Goal: Answer question/provide support

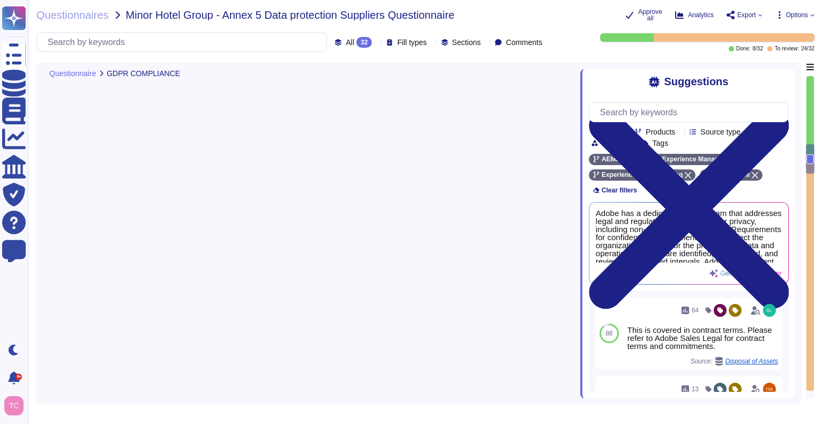
type textarea "Adobe has the necessary means and procedures in place to securely delete Custom…"
type textarea "For more information about Adobe's privacy practices, including the information…"
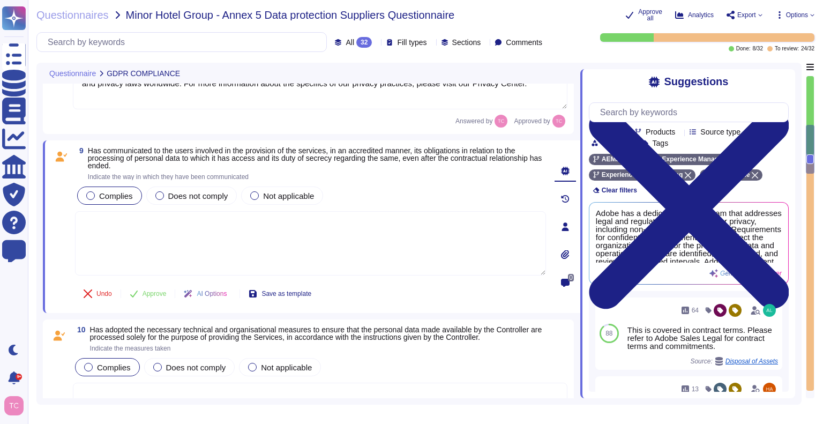
type textarea "Breach notification is addressed in the contractual terms between Adobe and the…"
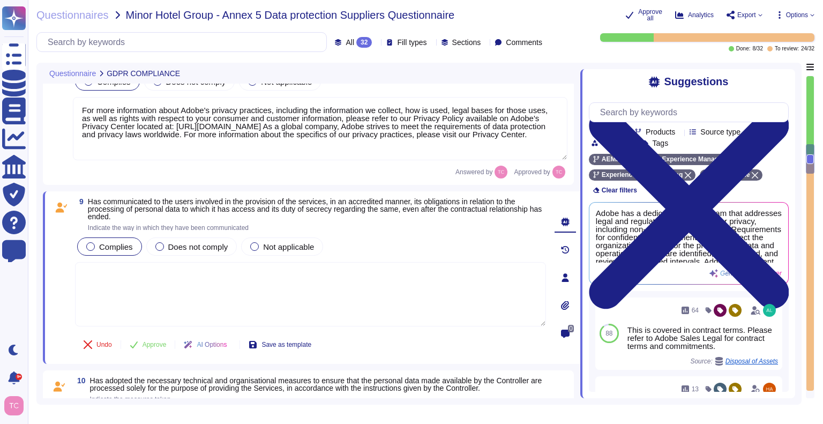
scroll to position [1184, 0]
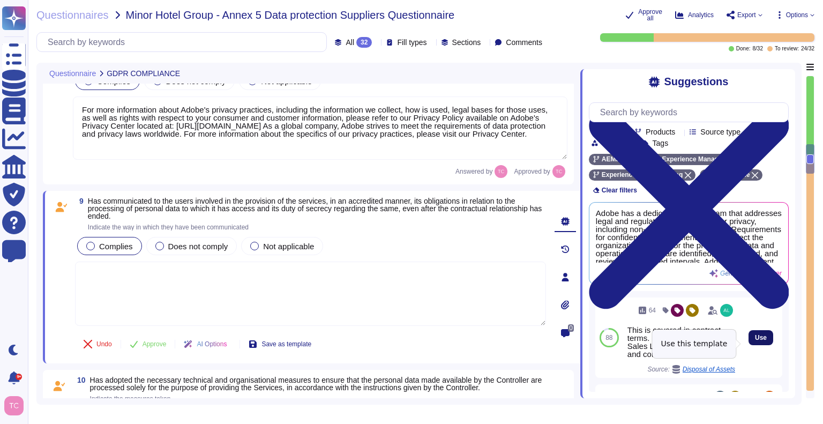
click at [755, 341] on span "Use" at bounding box center [761, 337] width 12 height 6
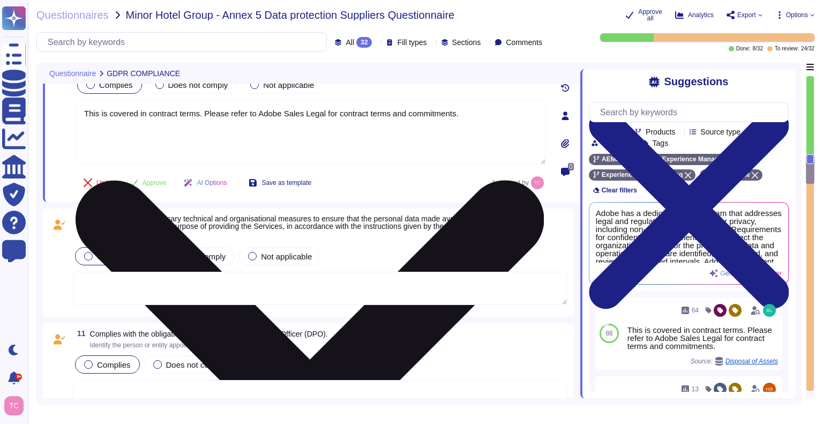
scroll to position [1339, 0]
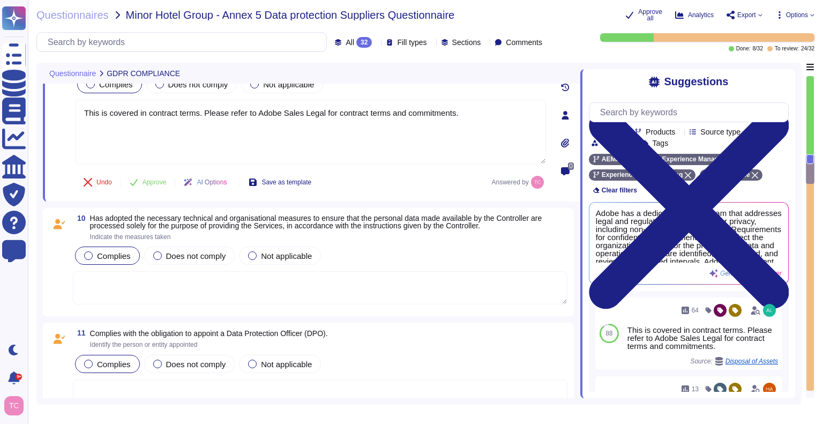
click at [431, 286] on textarea at bounding box center [320, 287] width 495 height 33
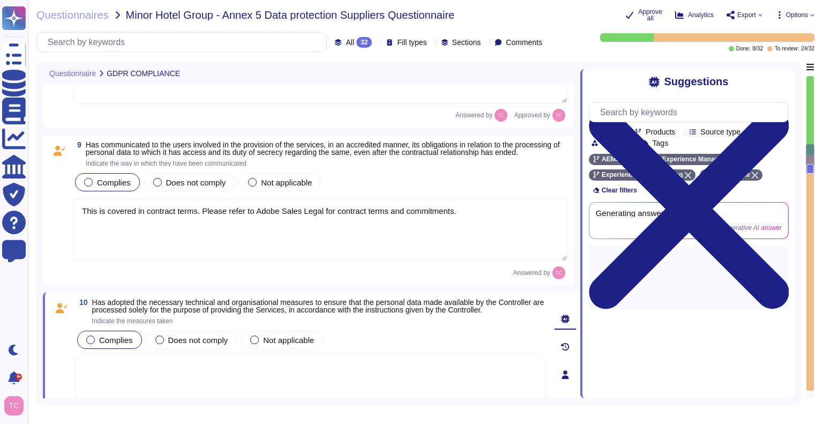
scroll to position [1232, 0]
click at [215, 251] on textarea "This is covered in contract terms. Please refer to Adobe Sales Legal for contra…" at bounding box center [320, 230] width 495 height 63
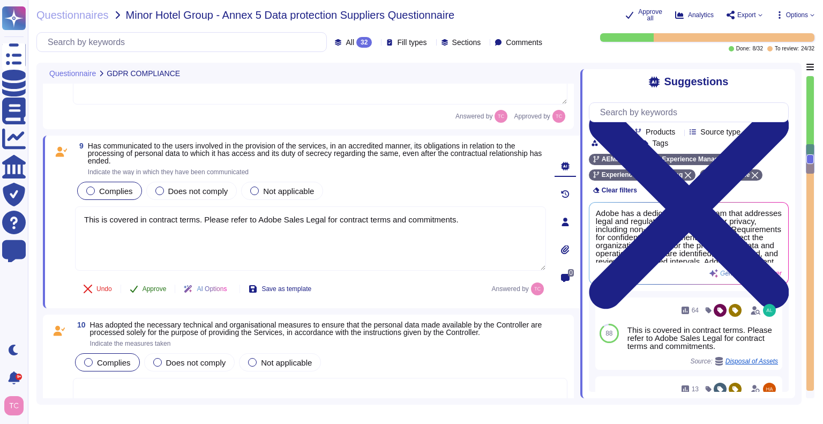
click at [153, 289] on span "Approve" at bounding box center [155, 289] width 24 height 6
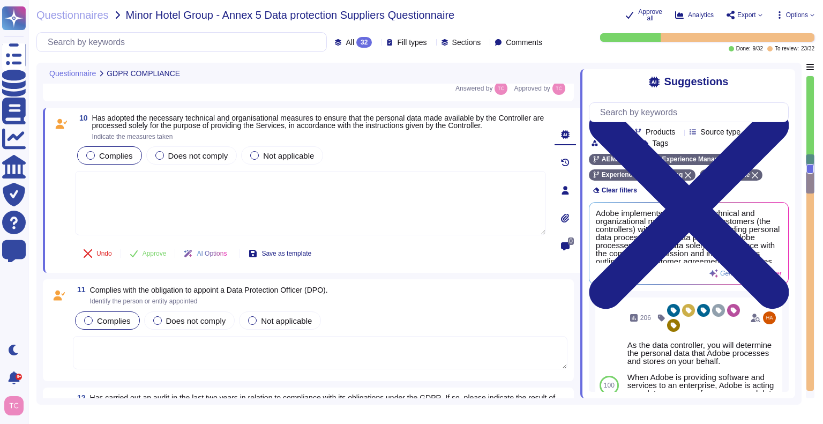
scroll to position [1410, 0]
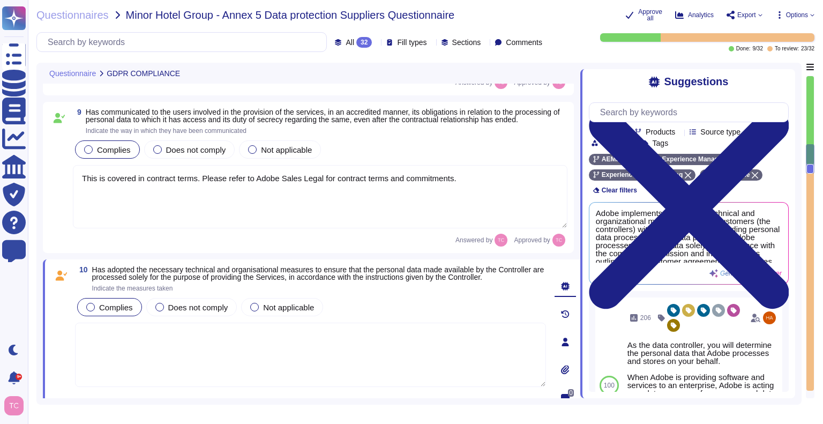
type textarea "Adobe has the necessary means and procedures in place to securely delete Custom…"
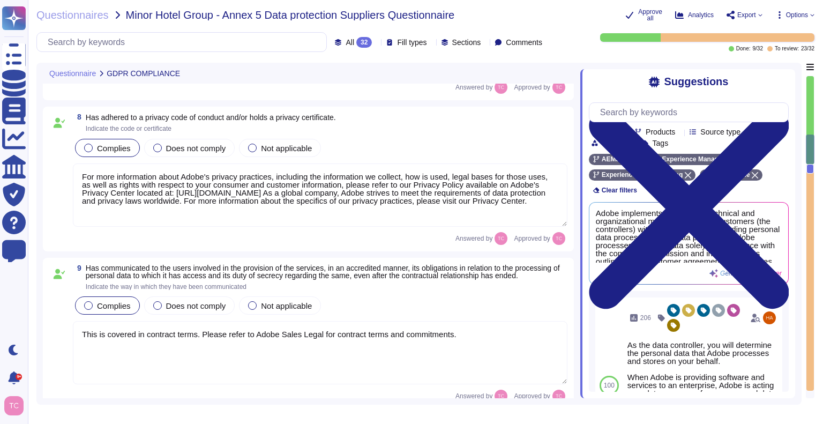
type textarea "Breach notification is addressed in the contractual terms between Adobe and the…"
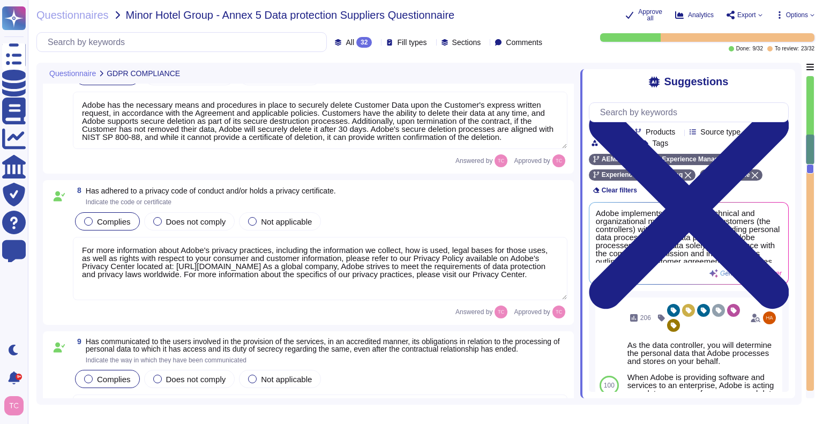
type textarea "Adobe has processes in place to answer data subject rights requests received in…"
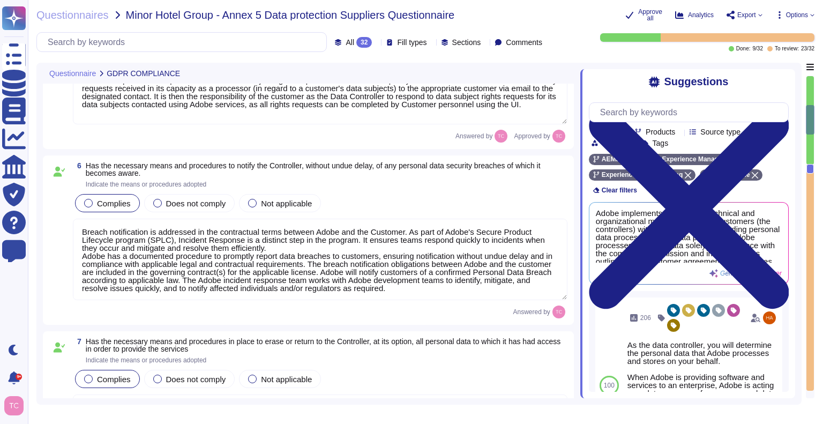
type textarea "Lo ipsu do Sitam'c adipisc el seddoe temporinci, Utlab etdolorema Aliquae Admin…"
type textarea "Lorem ipsu dol s ametcon ad eli seddoeiusm te incidid utl etdolore ma ali enima…"
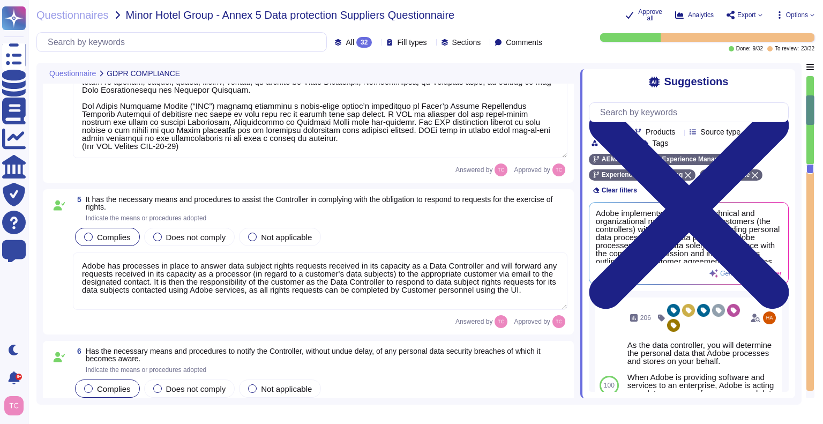
type textarea "Adobe maintains the Adobe Article 30 Records, which are updated and reviewed at…"
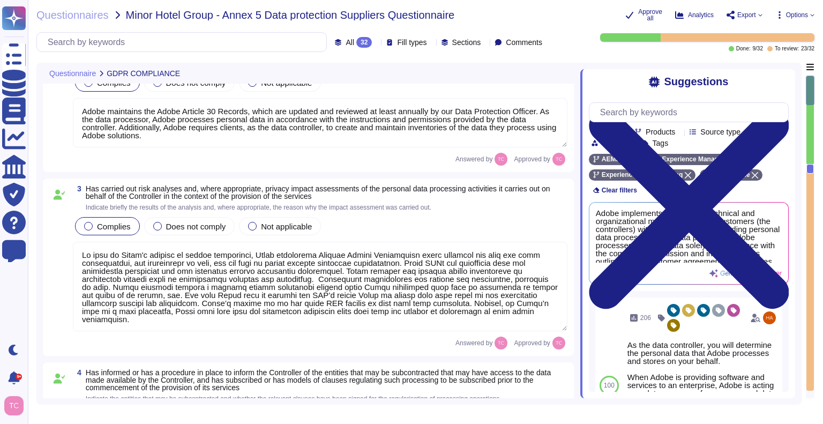
type textarea "As the Data Processor, Adobe processes personal data in accordance with the ins…"
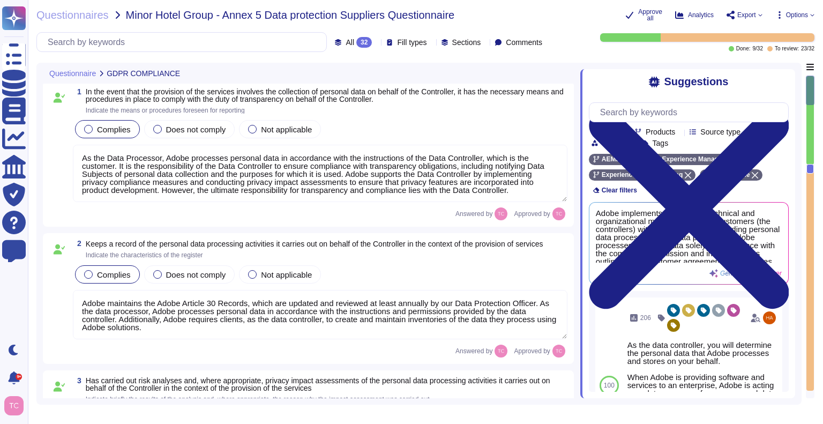
scroll to position [0, 0]
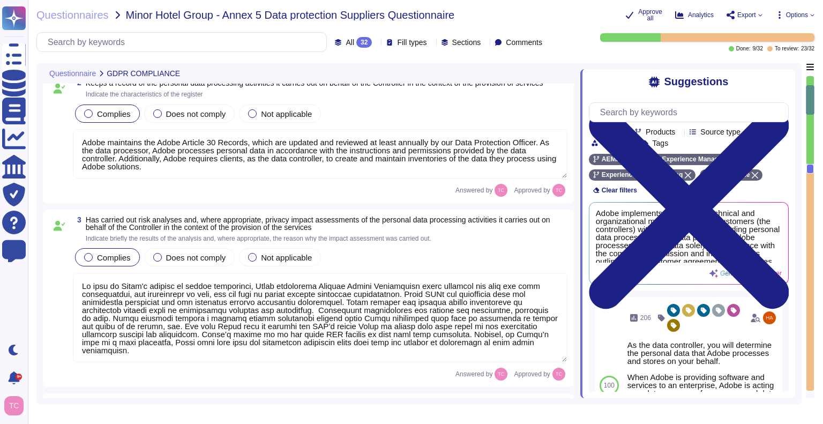
type textarea "Adobe has processes in place to answer data subject rights requests received in…"
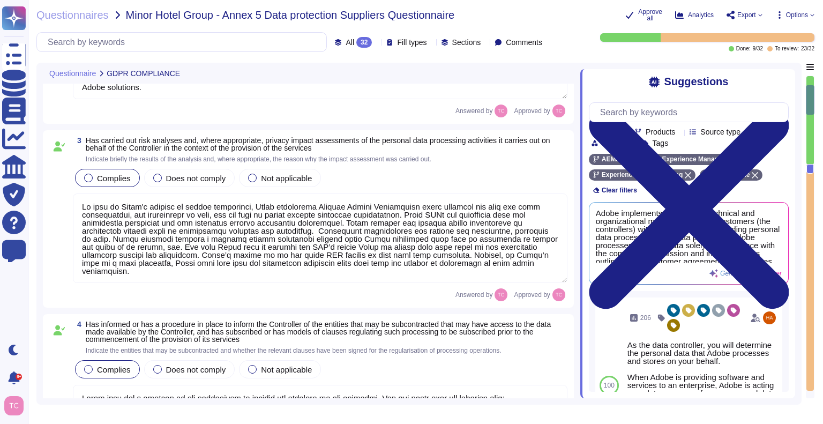
scroll to position [1, 0]
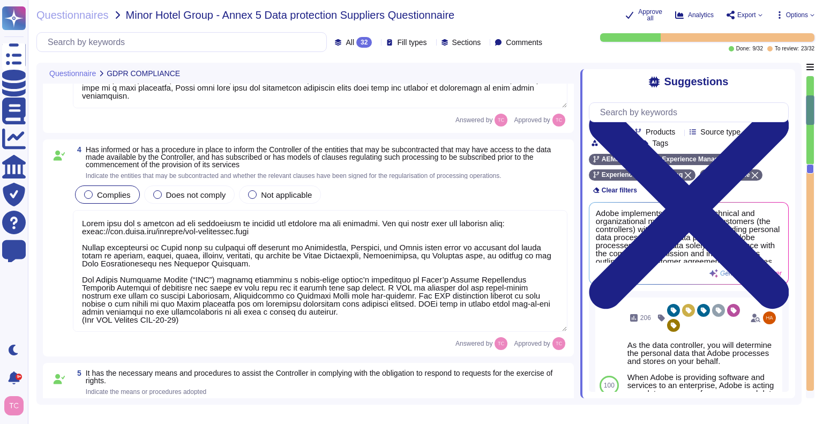
type textarea "Breach notification is addressed in the contractual terms between Adobe and the…"
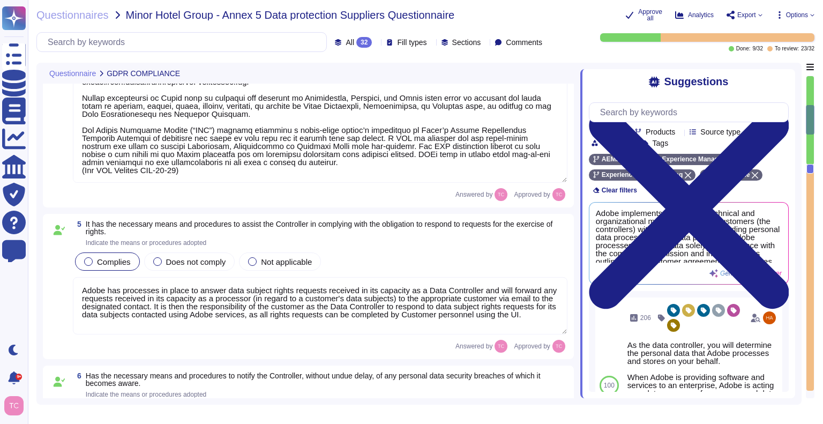
type textarea "Adobe has the necessary means and procedures in place to securely delete Custom…"
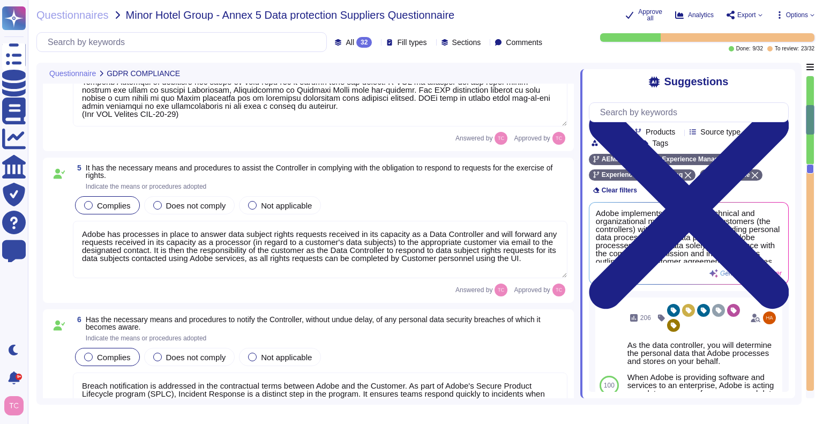
type textarea "For more information about Adobe's privacy practices, including the information…"
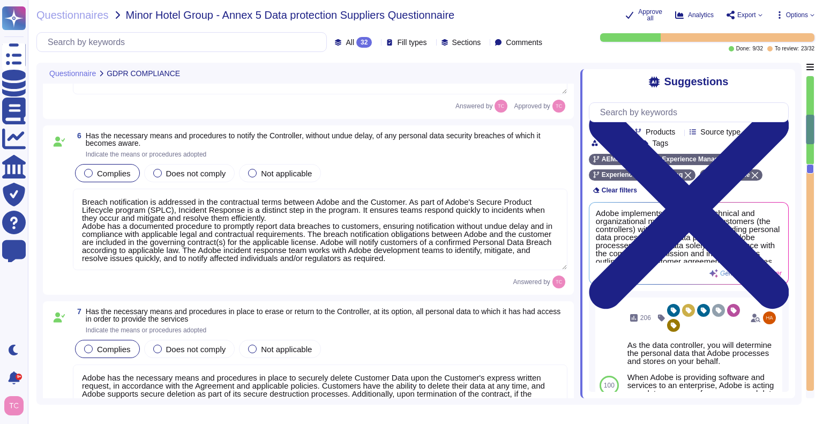
type textarea "This is covered in contract terms. Please refer to Adobe Sales Legal for contra…"
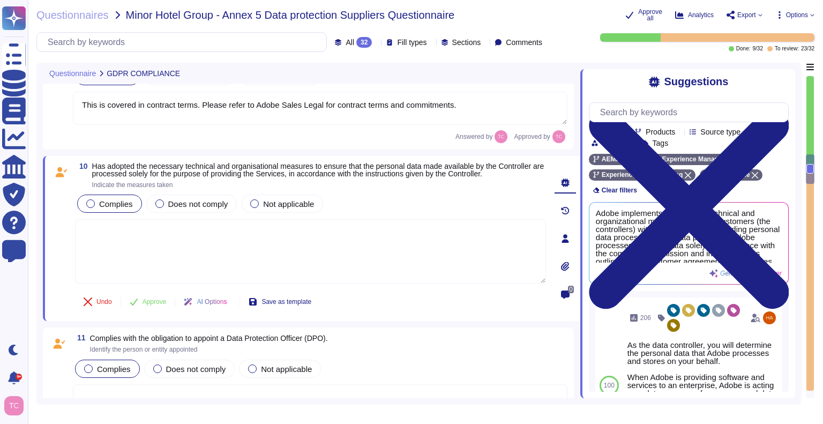
type textarea "Adobe has the necessary means and procedures in place to securely delete Custom…"
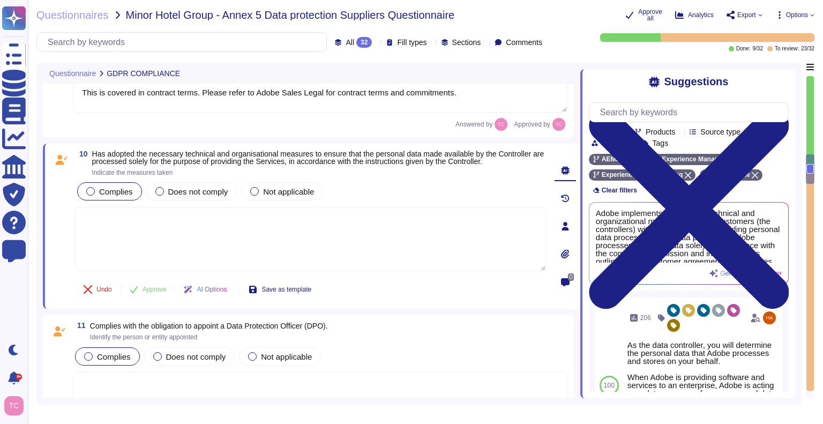
scroll to position [1348, 0]
click at [147, 229] on textarea at bounding box center [310, 237] width 471 height 64
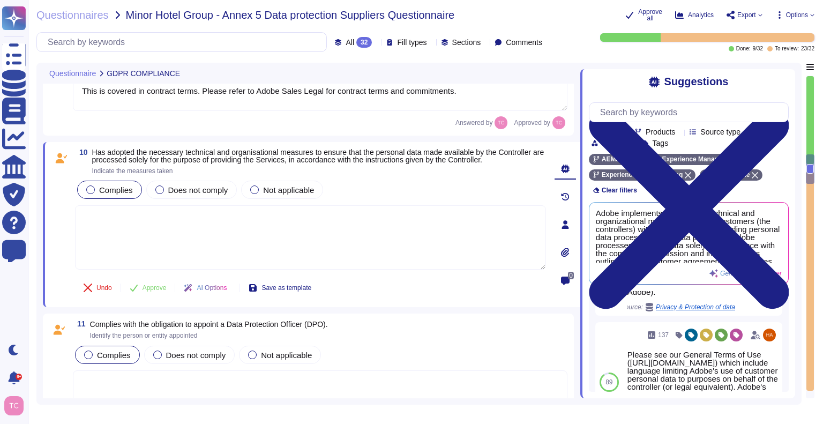
scroll to position [213, 0]
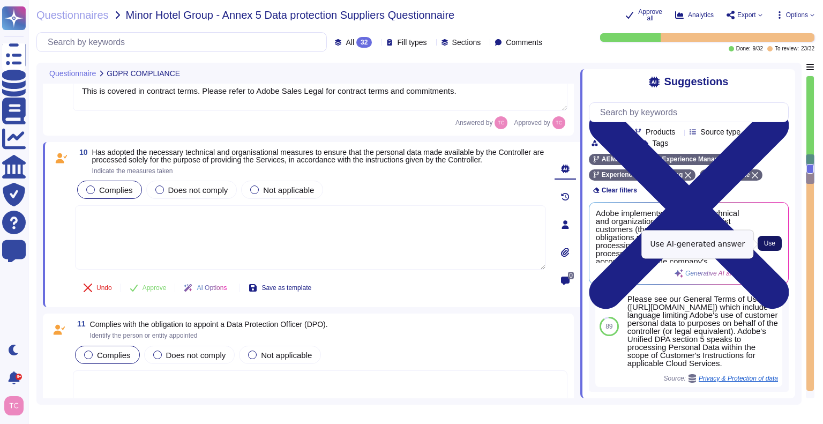
click at [770, 244] on span "Use" at bounding box center [769, 243] width 11 height 6
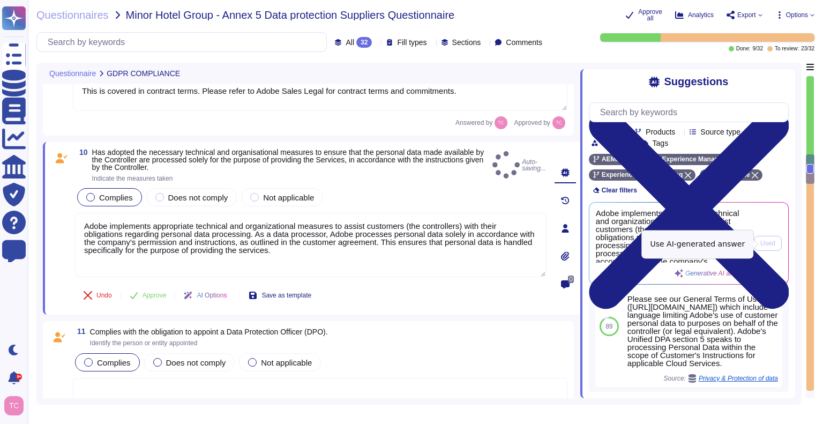
type textarea "Adobe implements appropriate technical and organizational measures to assist cu…"
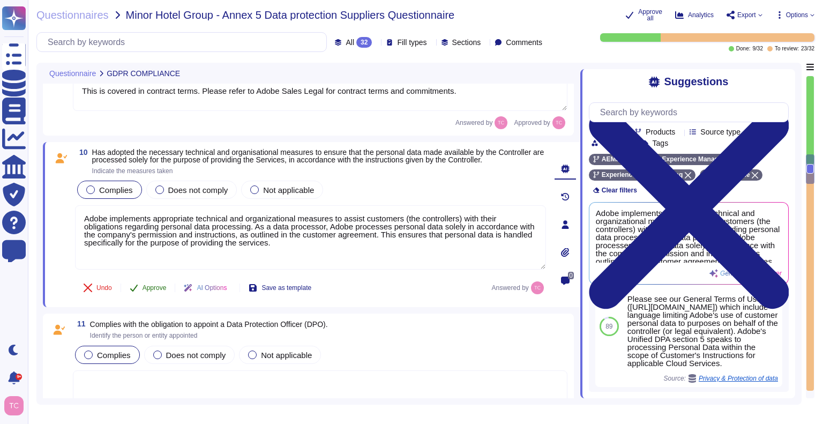
click at [151, 287] on span "Approve" at bounding box center [155, 288] width 24 height 6
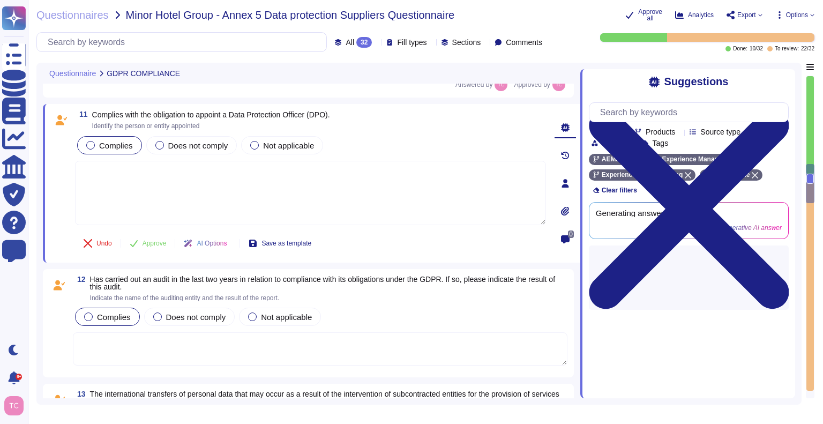
scroll to position [1537, 0]
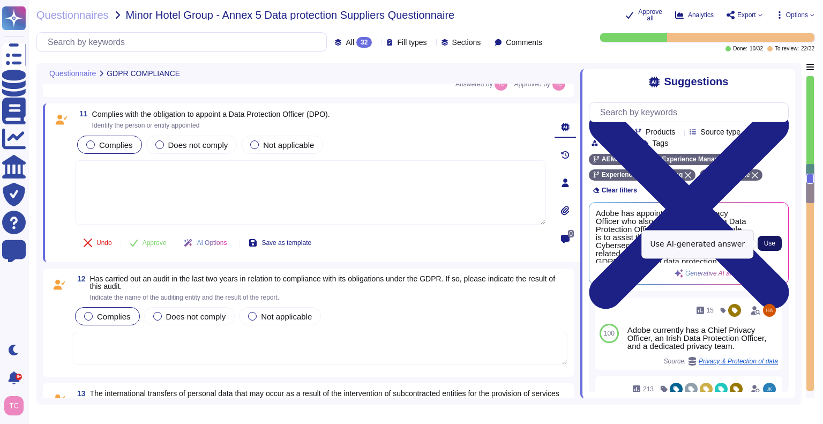
click at [771, 246] on span "Use" at bounding box center [769, 243] width 11 height 6
type textarea "Adobe has appointed a Chief Privacy Officer who also serves as the acting Data …"
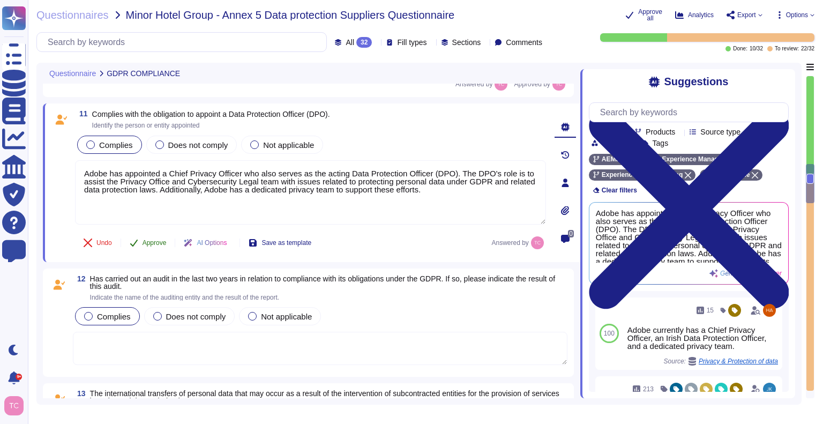
click at [146, 241] on span "Approve" at bounding box center [155, 243] width 24 height 6
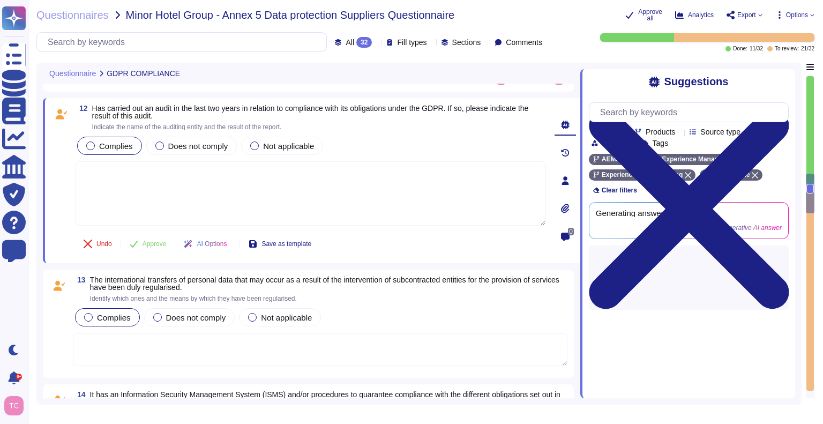
scroll to position [1680, 0]
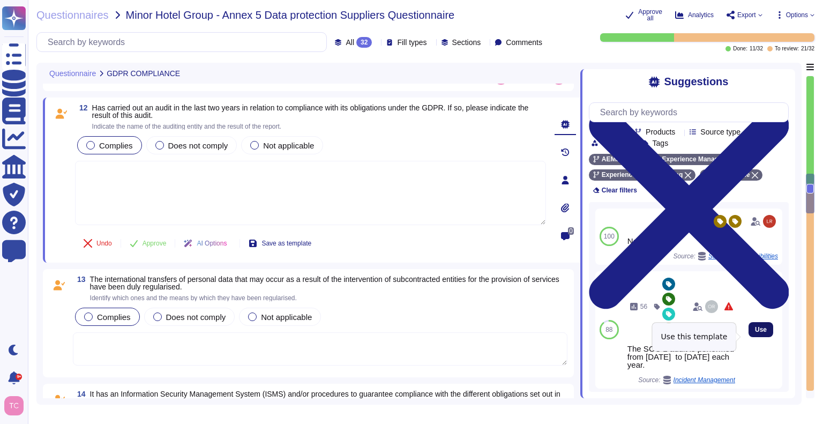
click at [756, 333] on span "Use" at bounding box center [761, 329] width 12 height 6
type textarea "The SOC 2 audit is performed from [DATE] to [DATE] each year."
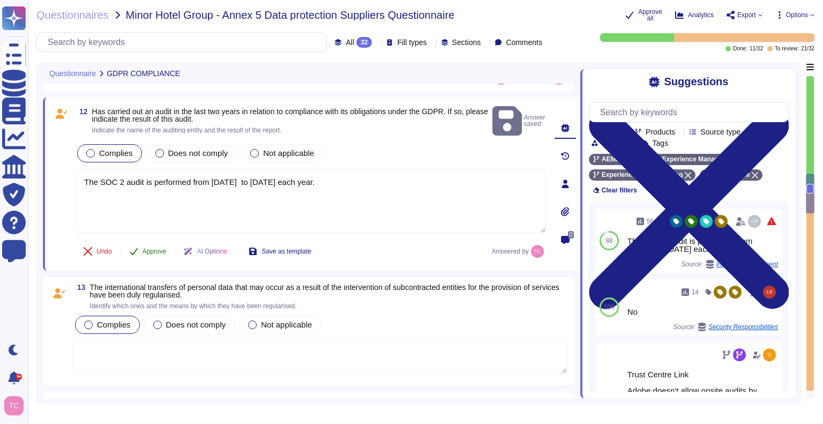
click at [158, 248] on span "Approve" at bounding box center [155, 251] width 24 height 6
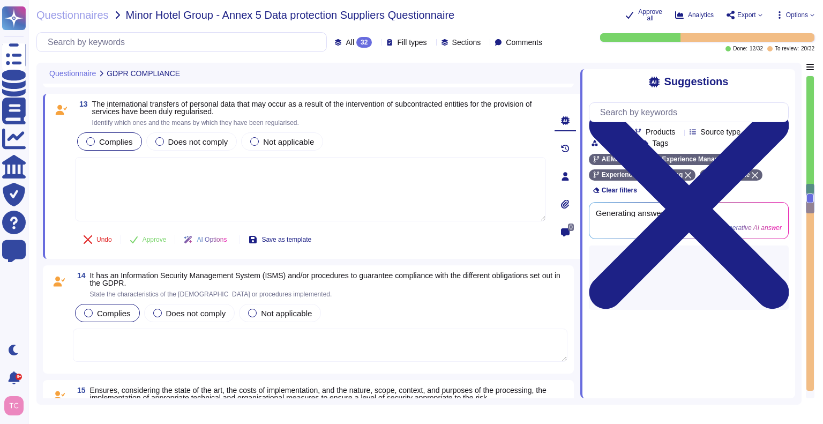
scroll to position [1835, 0]
